Goal: Task Accomplishment & Management: Use online tool/utility

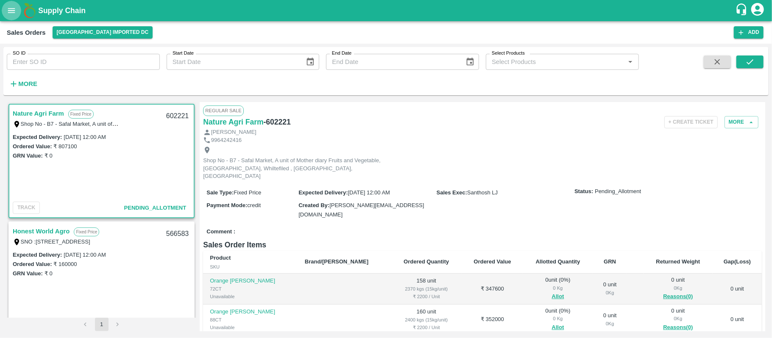
click at [14, 8] on icon "open drawer" at bounding box center [11, 10] width 7 height 5
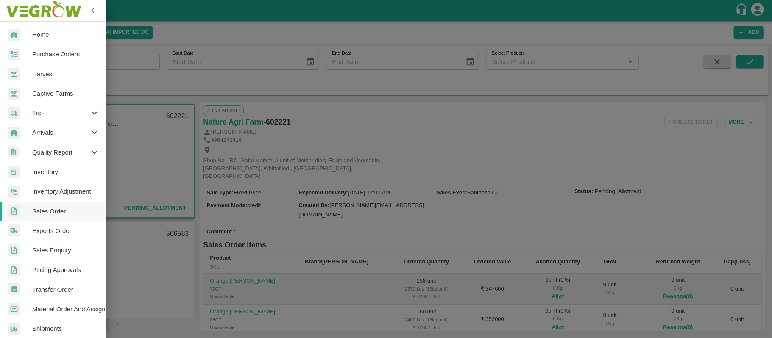
click at [39, 45] on link "Purchase Orders" at bounding box center [53, 53] width 106 height 19
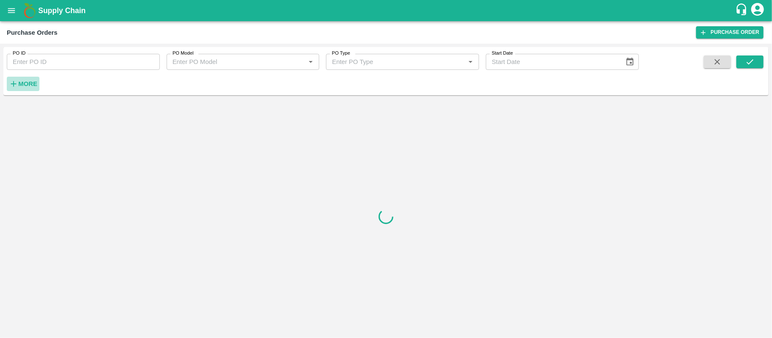
click at [21, 80] on h6 "More" at bounding box center [27, 83] width 19 height 11
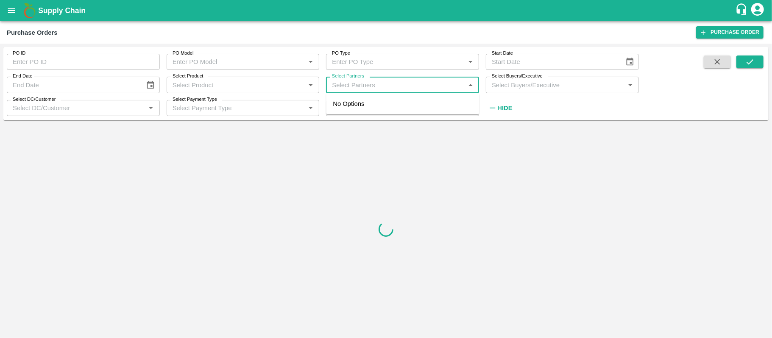
click at [419, 82] on input "Select Partners" at bounding box center [395, 84] width 134 height 11
type input "H"
type input "A K J"
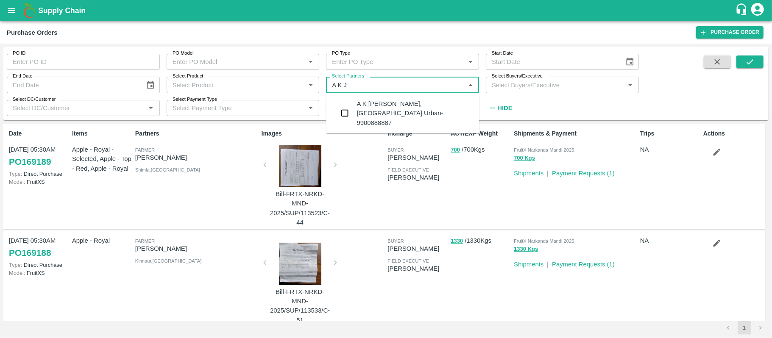
click at [390, 102] on div "A K J-Huskur, Bangalore Urban-9900888887" at bounding box center [415, 113] width 116 height 28
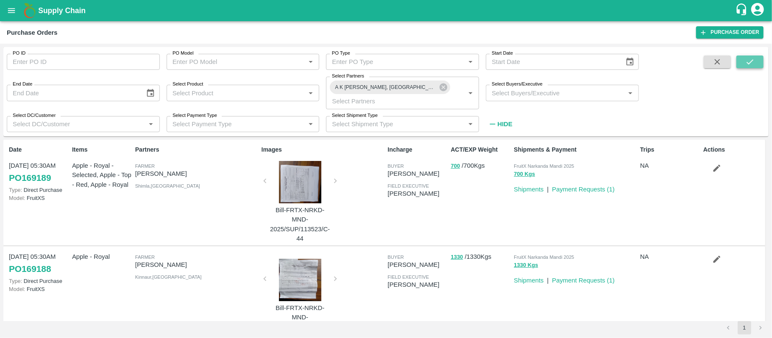
click at [747, 63] on icon "submit" at bounding box center [749, 61] width 7 height 5
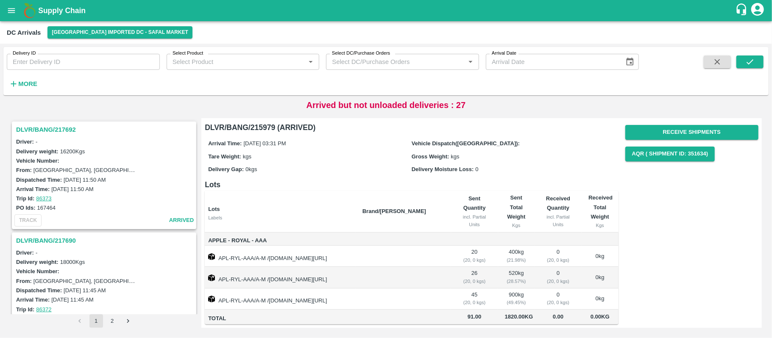
scroll to position [10, 0]
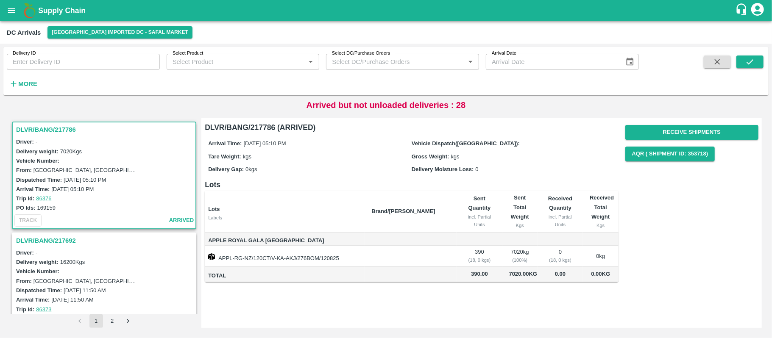
click at [49, 128] on h3 "DLVR/BANG/217786" at bounding box center [105, 129] width 178 height 11
